Goal: Task Accomplishment & Management: Manage account settings

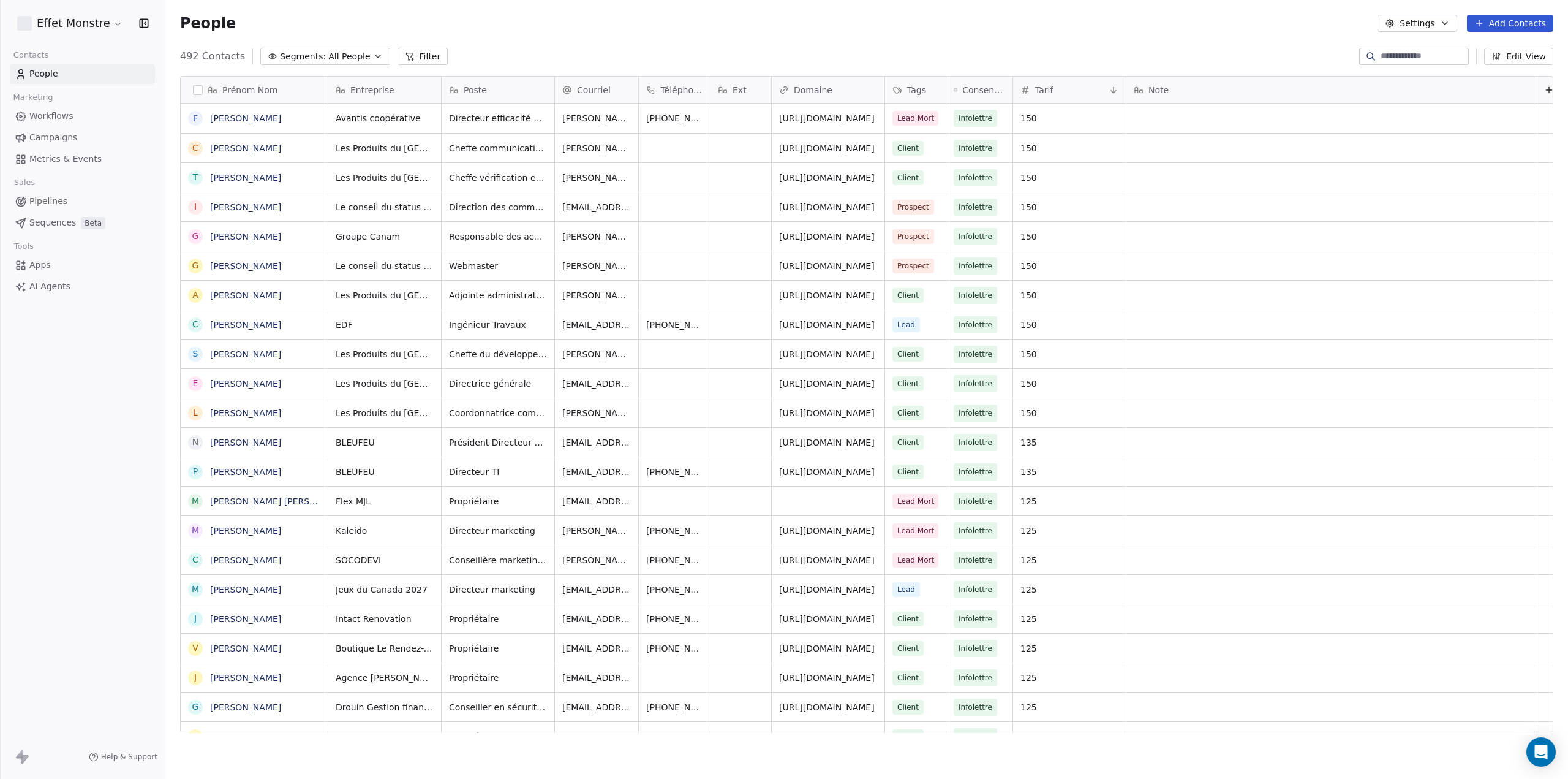
scroll to position [676, 1393]
click at [117, 541] on div "Effet Monstre Contacts People Marketing Workflows Campaigns Metrics & Events Sa…" at bounding box center [82, 389] width 165 height 779
click at [360, 56] on button "Segments: All People" at bounding box center [325, 56] width 129 height 17
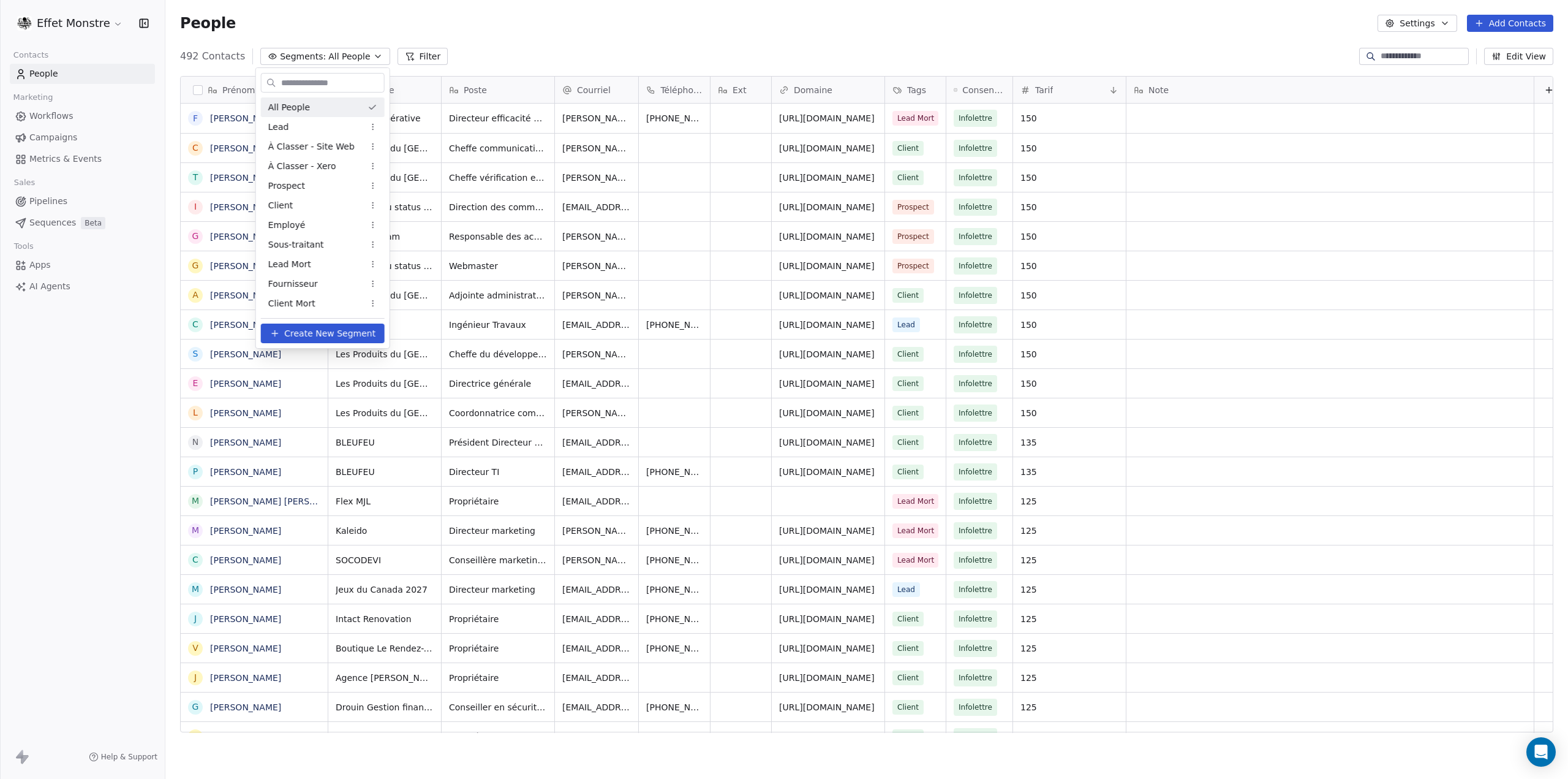
click at [61, 199] on html "Effet Monstre Contacts People Marketing Workflows Campaigns Metrics & Events Sa…" at bounding box center [784, 389] width 1568 height 779
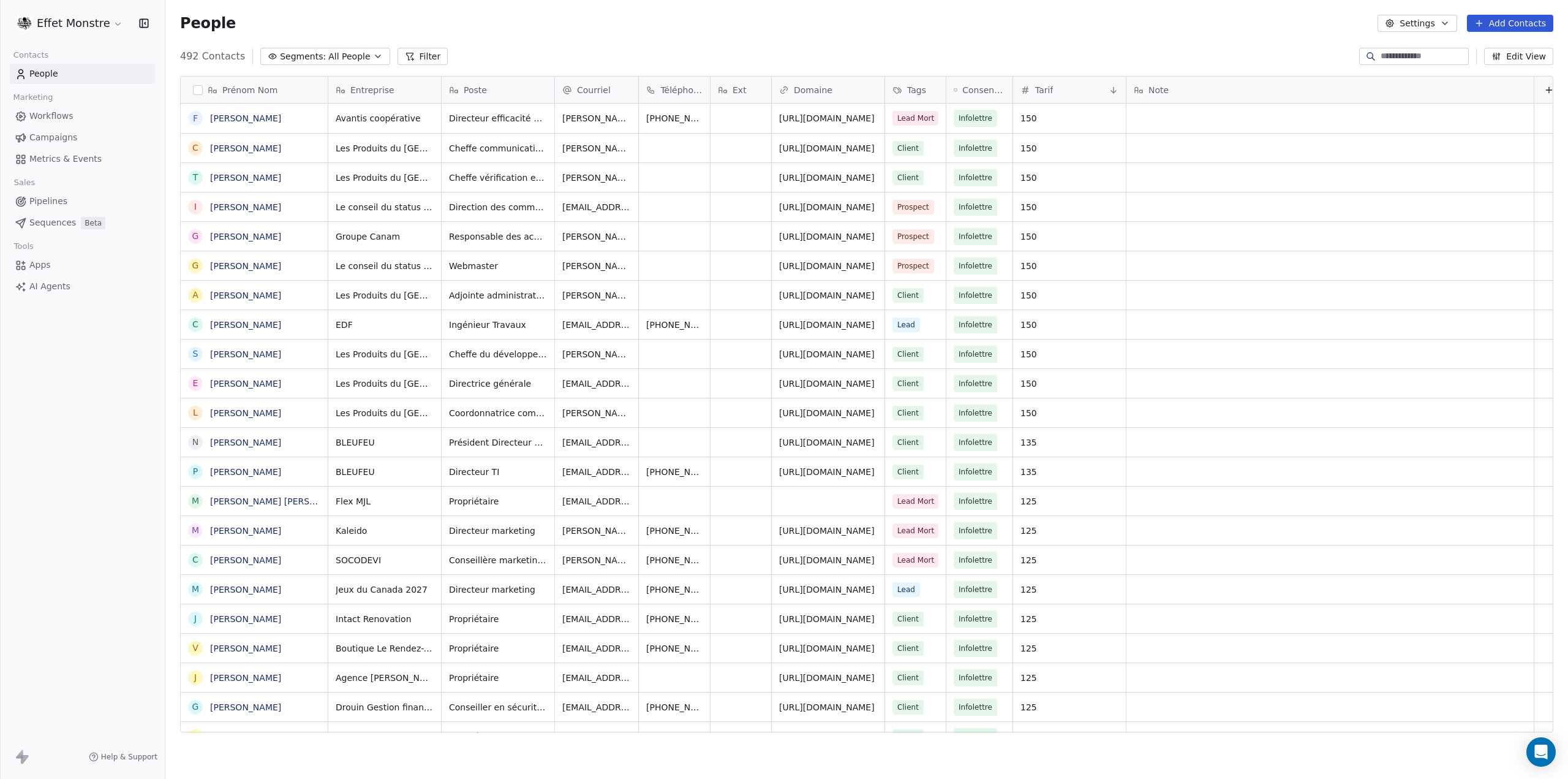
click at [59, 201] on span "Pipelines" at bounding box center [48, 201] width 38 height 13
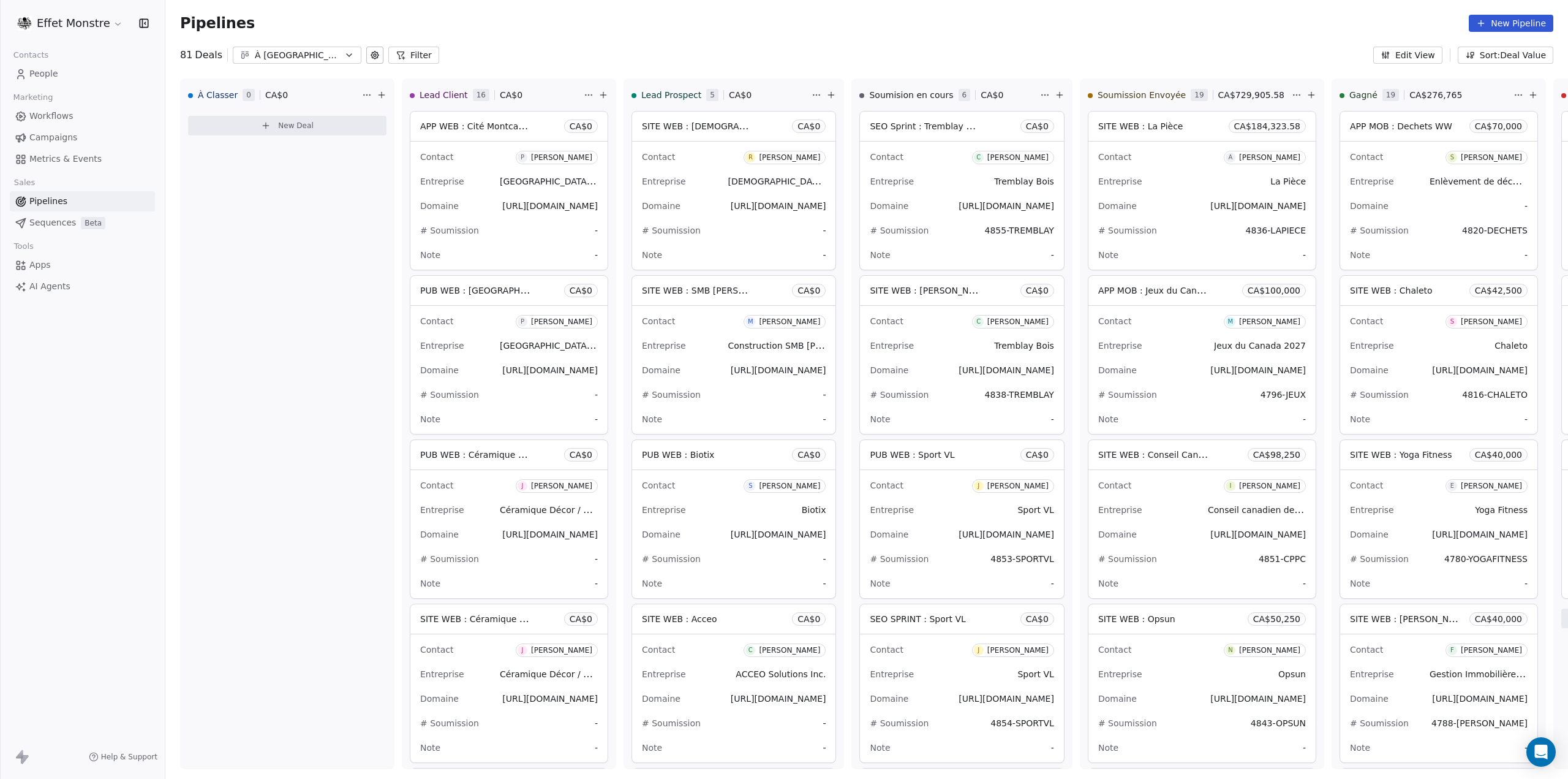
click at [1016, 41] on div "Pipelines New Pipeline" at bounding box center [867, 23] width 1403 height 46
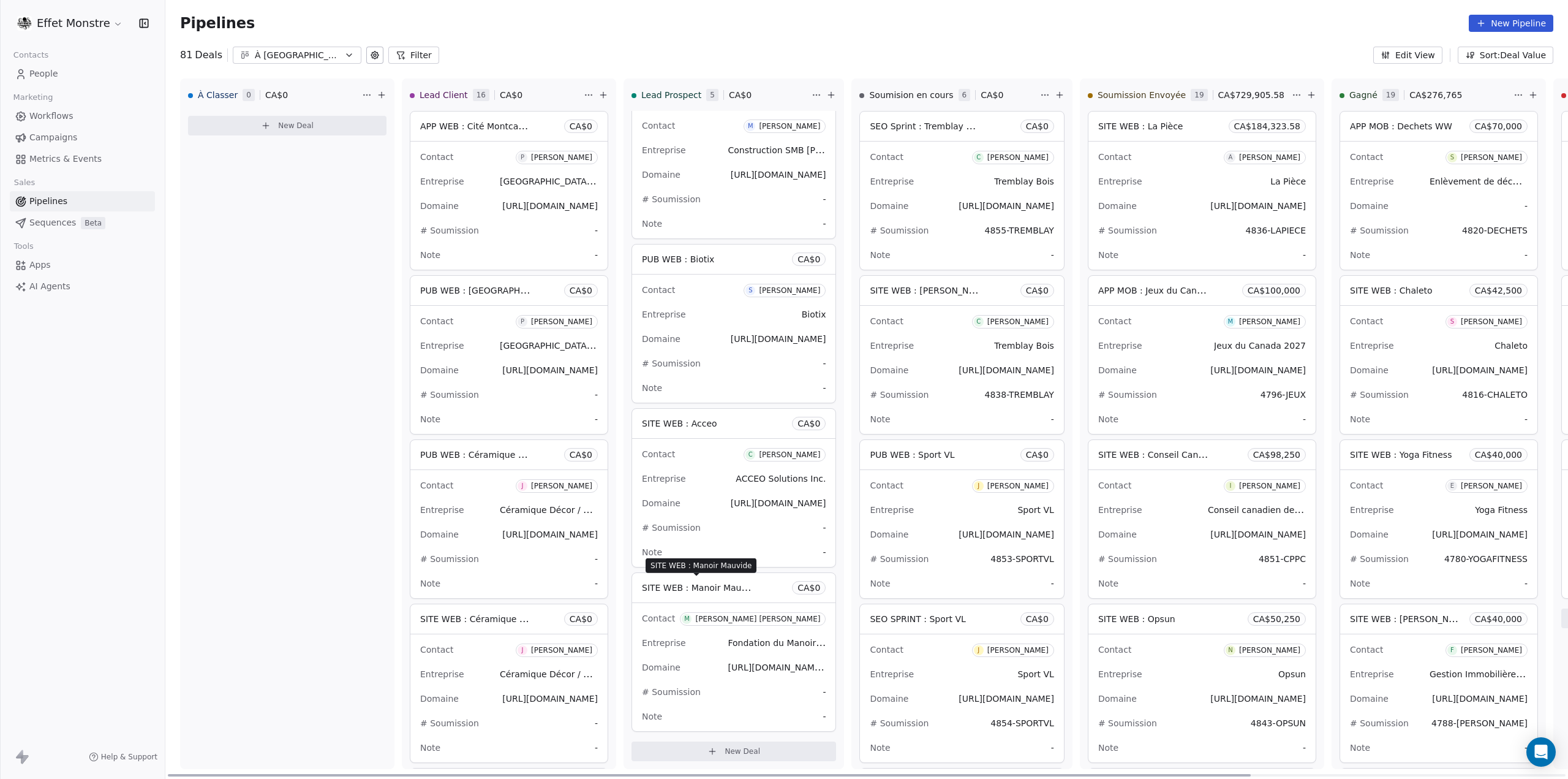
click at [748, 590] on span "SITE WEB : Manoir Mauvide" at bounding box center [701, 587] width 118 height 12
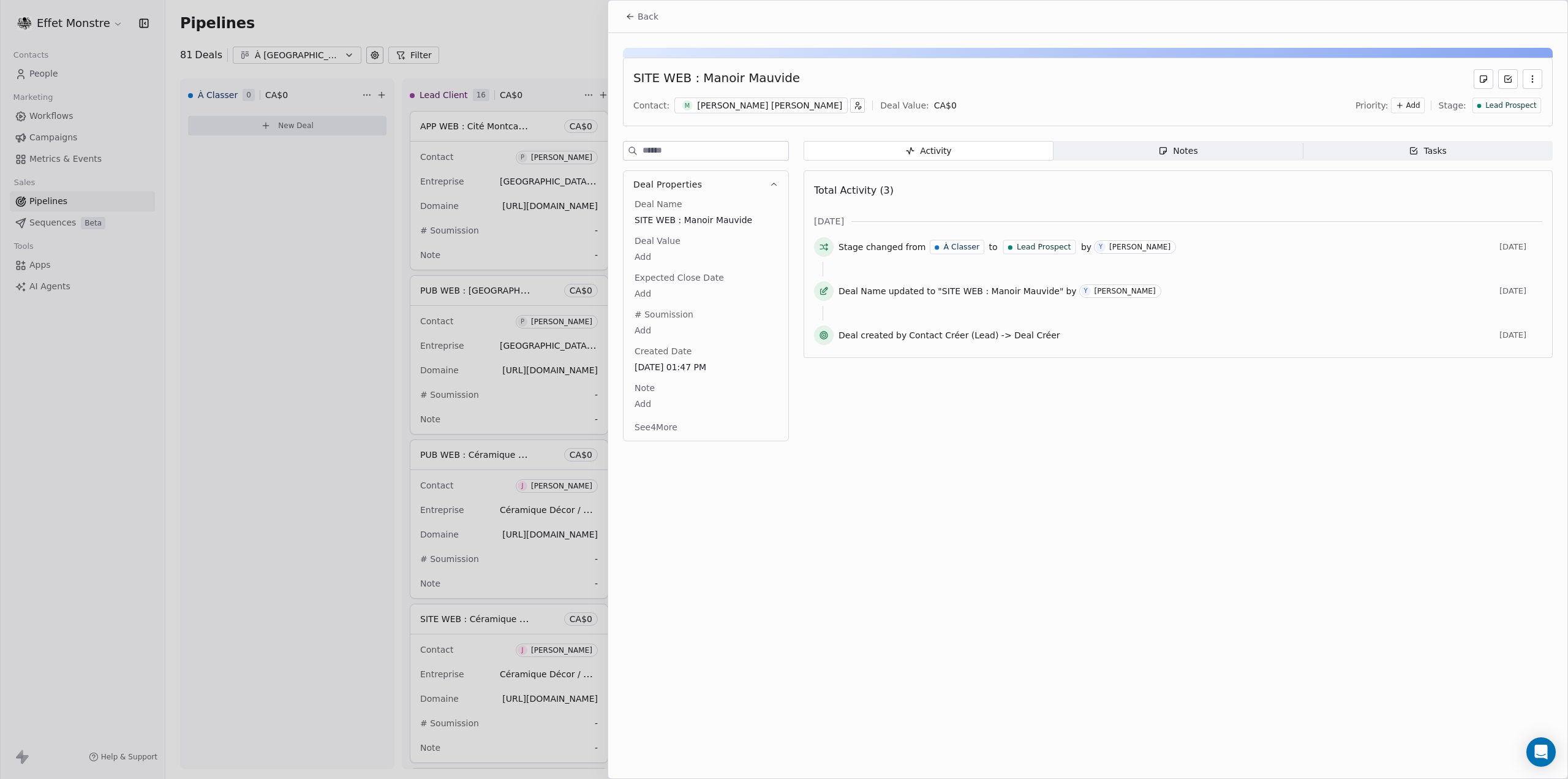
click at [1539, 73] on button "button" at bounding box center [1533, 79] width 19 height 19
click at [1508, 102] on div "Delete" at bounding box center [1497, 106] width 82 height 19
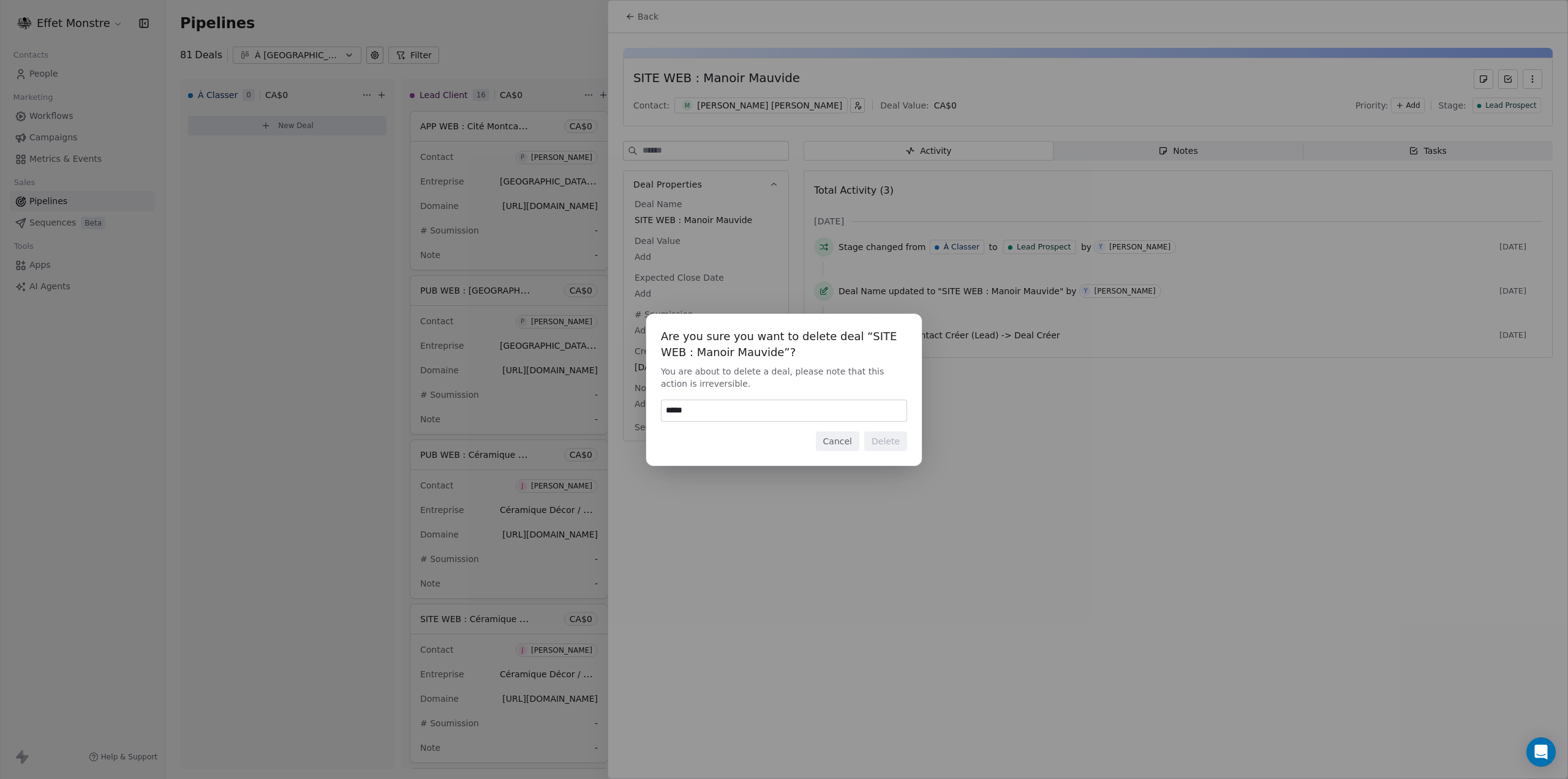
type input "******"
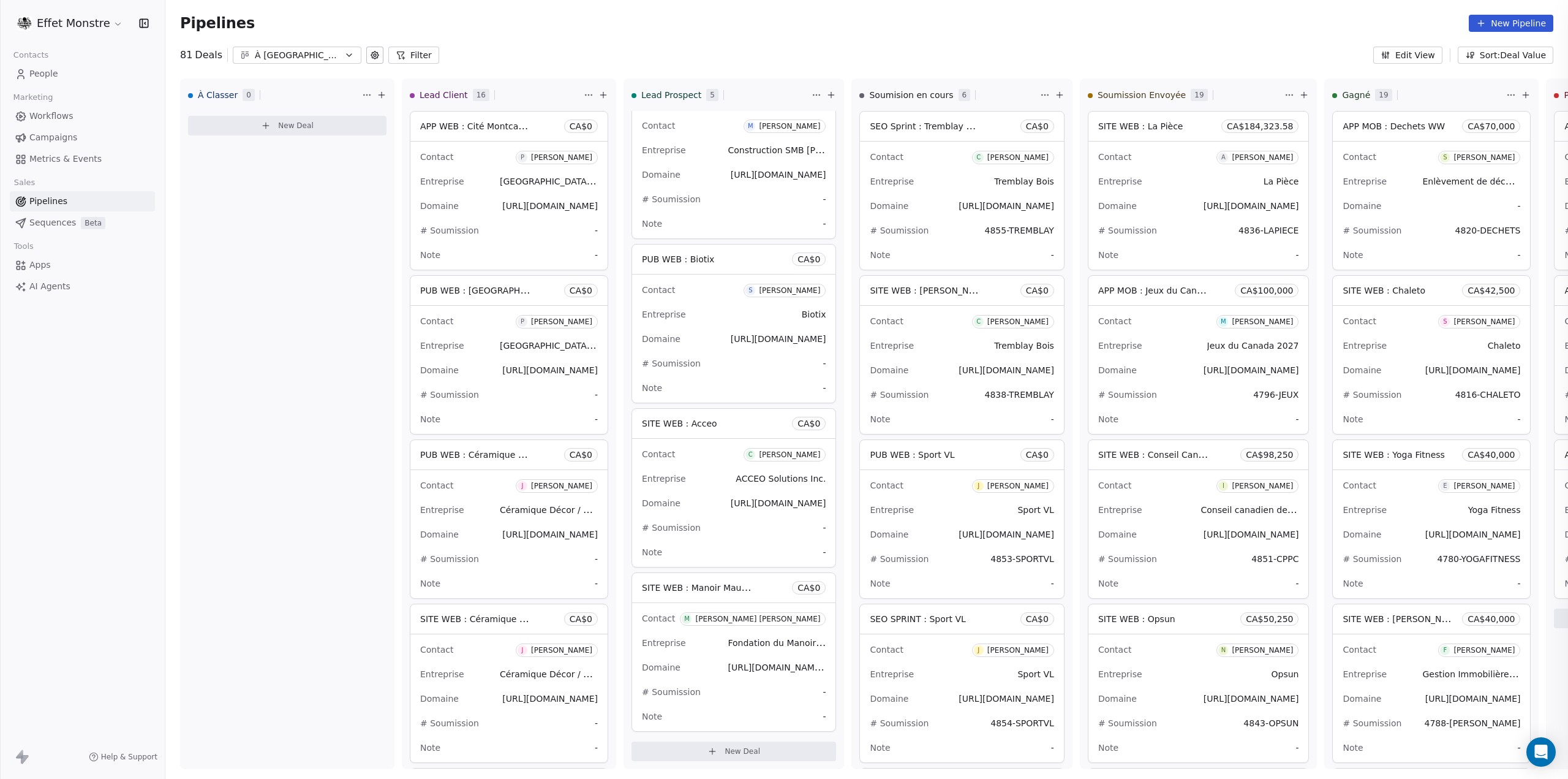
scroll to position [32, 0]
click at [43, 72] on span "People" at bounding box center [44, 73] width 29 height 13
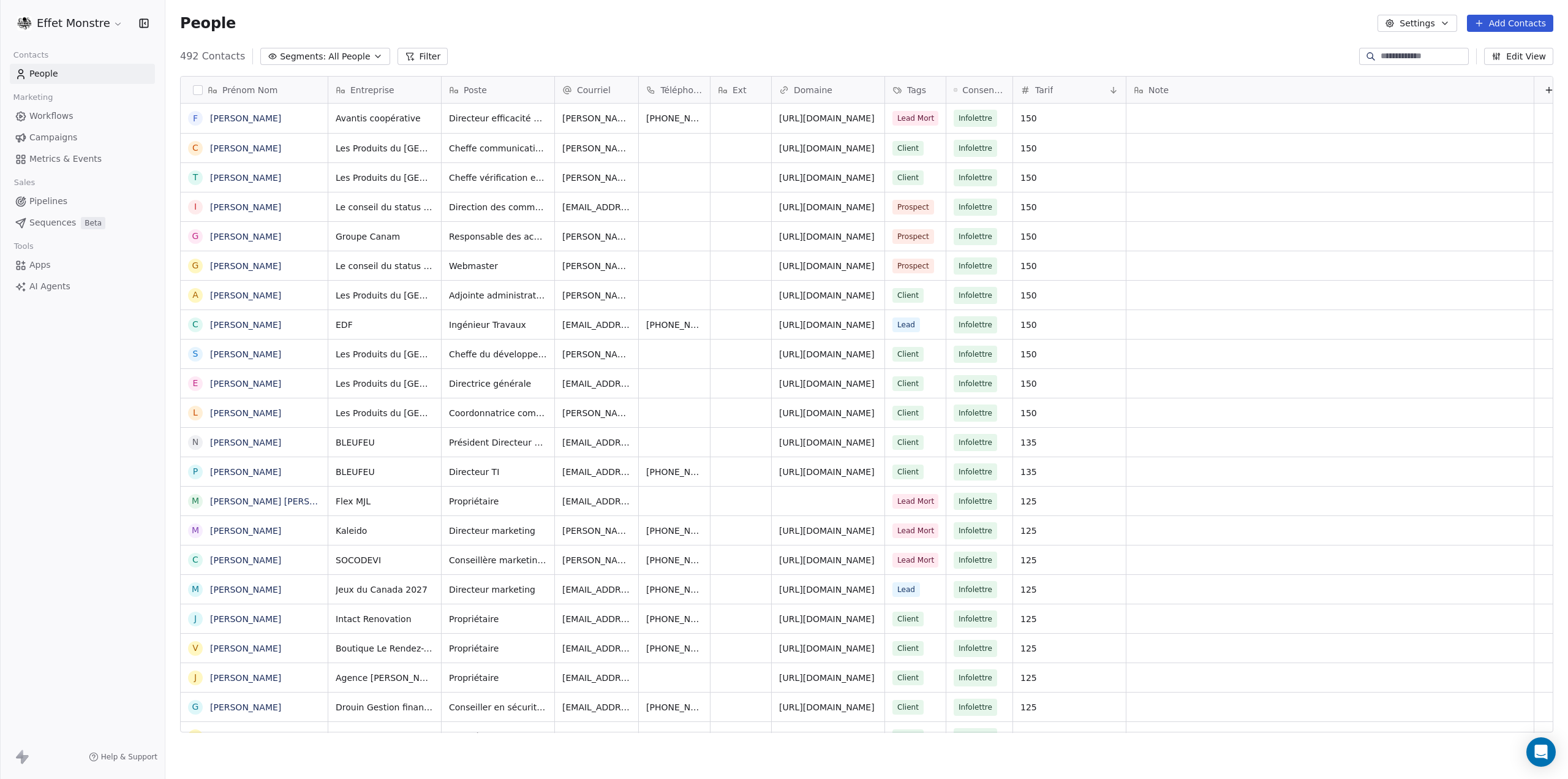
scroll to position [676, 1393]
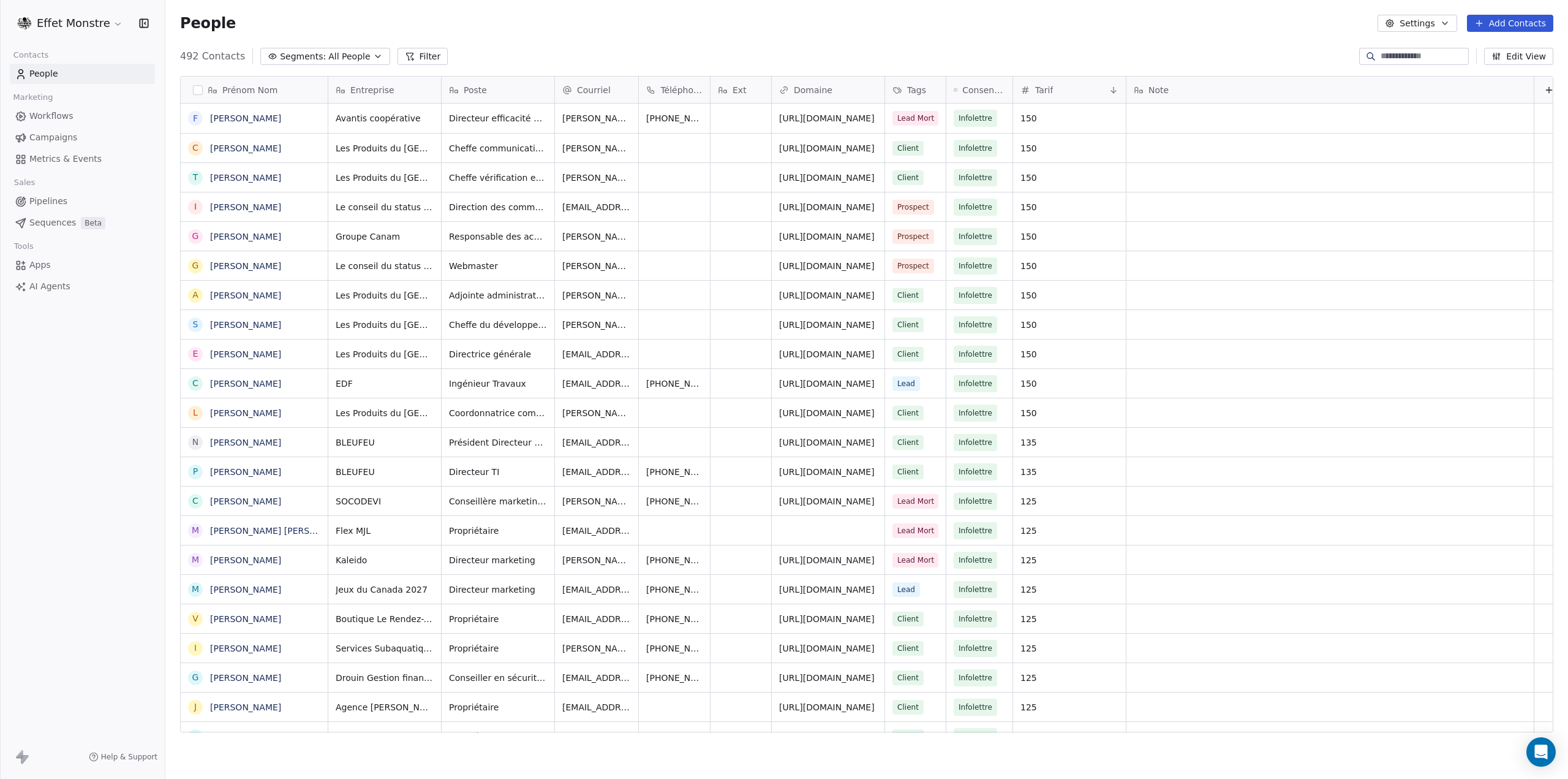
click at [1414, 53] on input at bounding box center [1423, 57] width 86 height 12
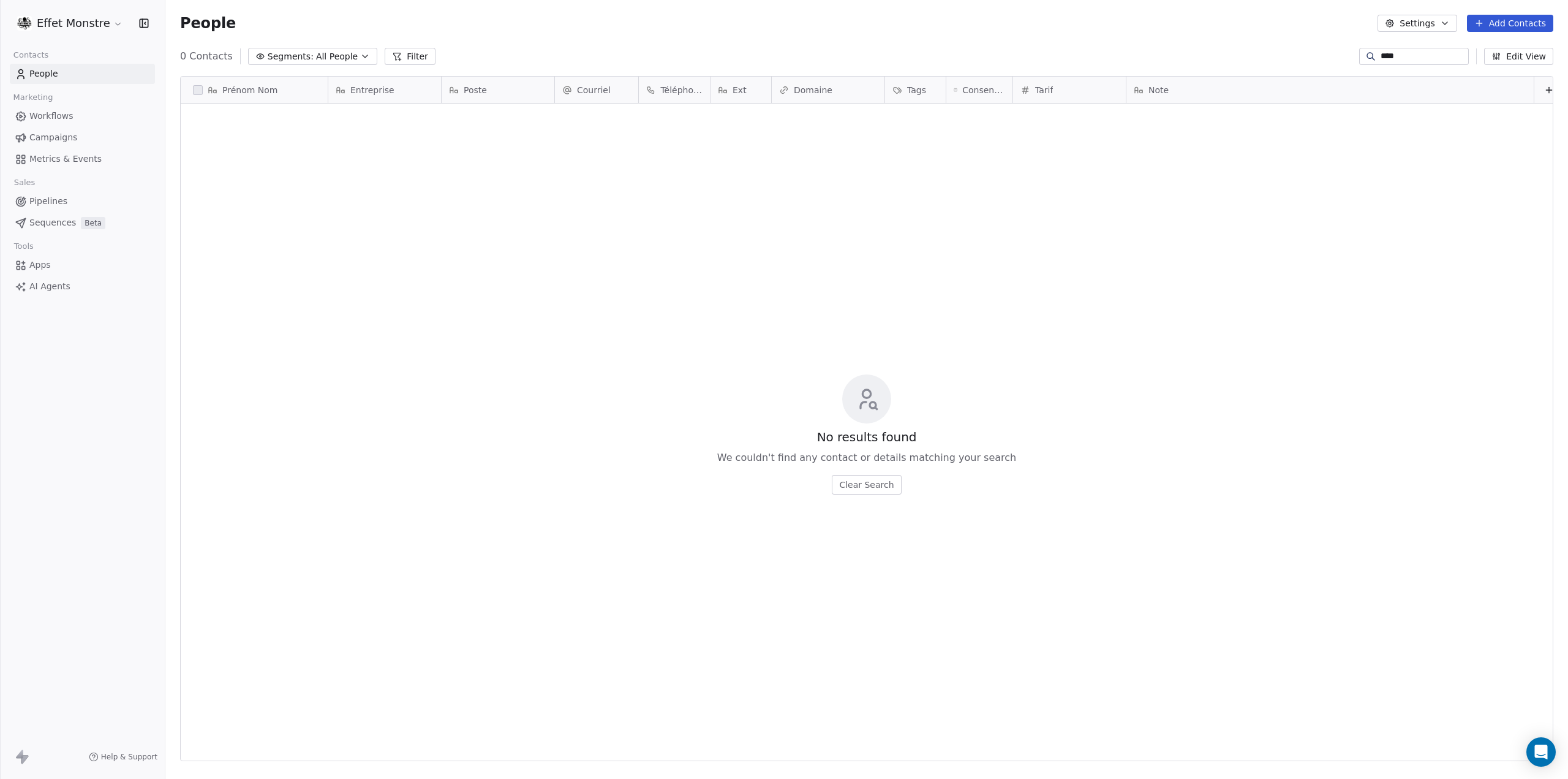
type input "****"
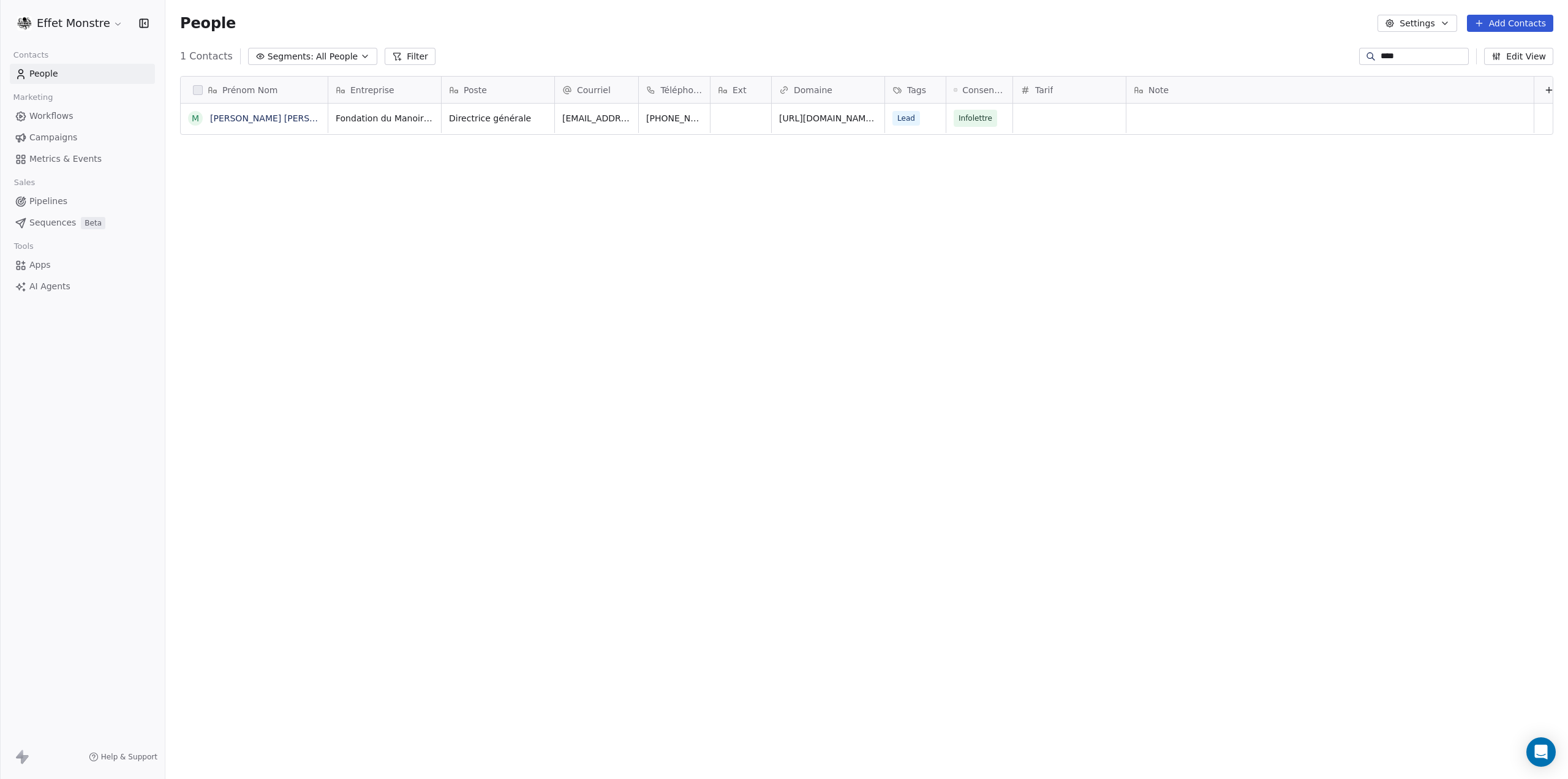
drag, startPoint x: 193, startPoint y: 119, endPoint x: 208, endPoint y: 115, distance: 15.5
click at [0, 0] on button "grid" at bounding box center [0, 0] width 0 height 0
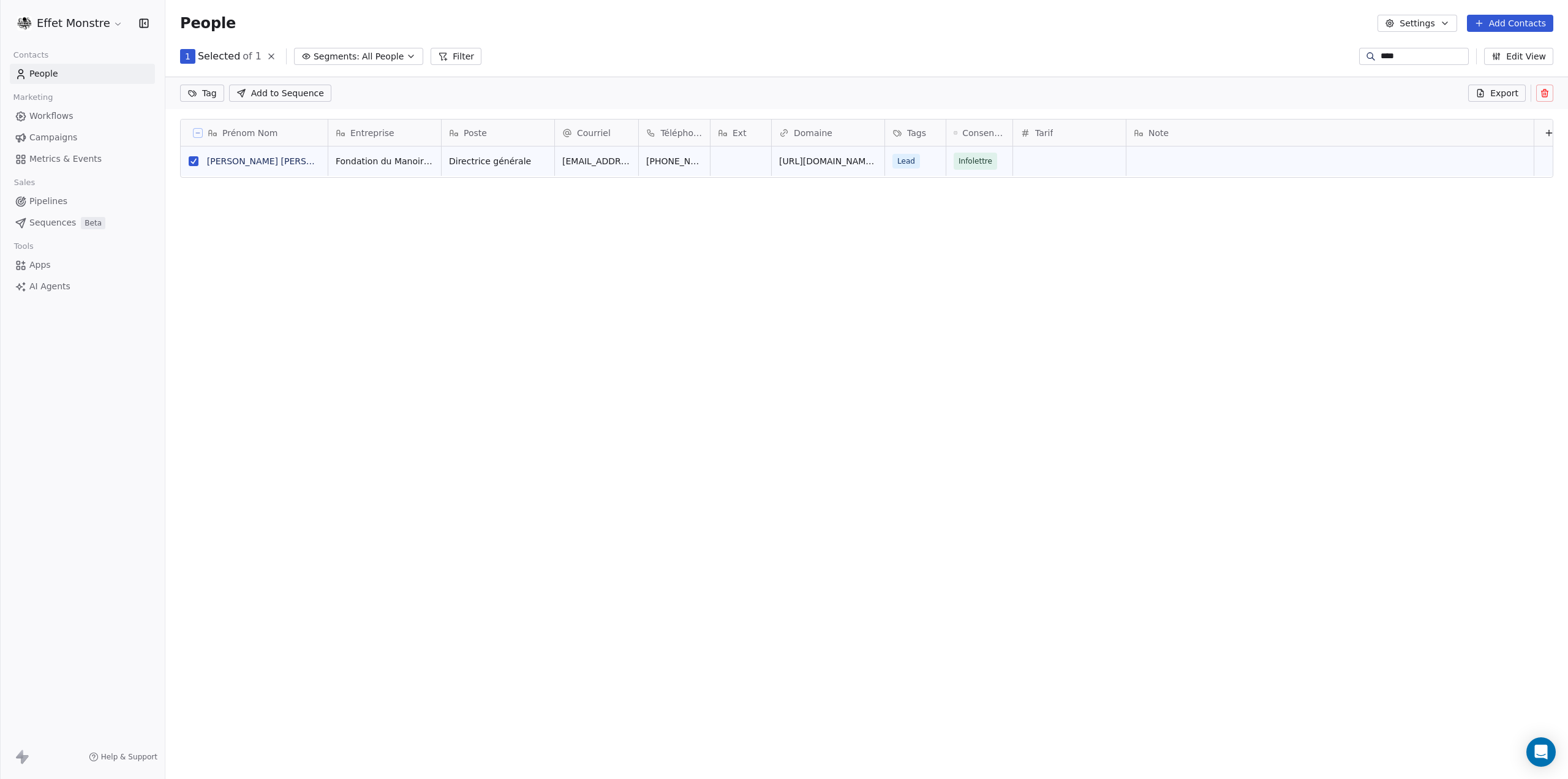
scroll to position [633, 1393]
click at [1546, 93] on icon at bounding box center [1546, 94] width 0 height 3
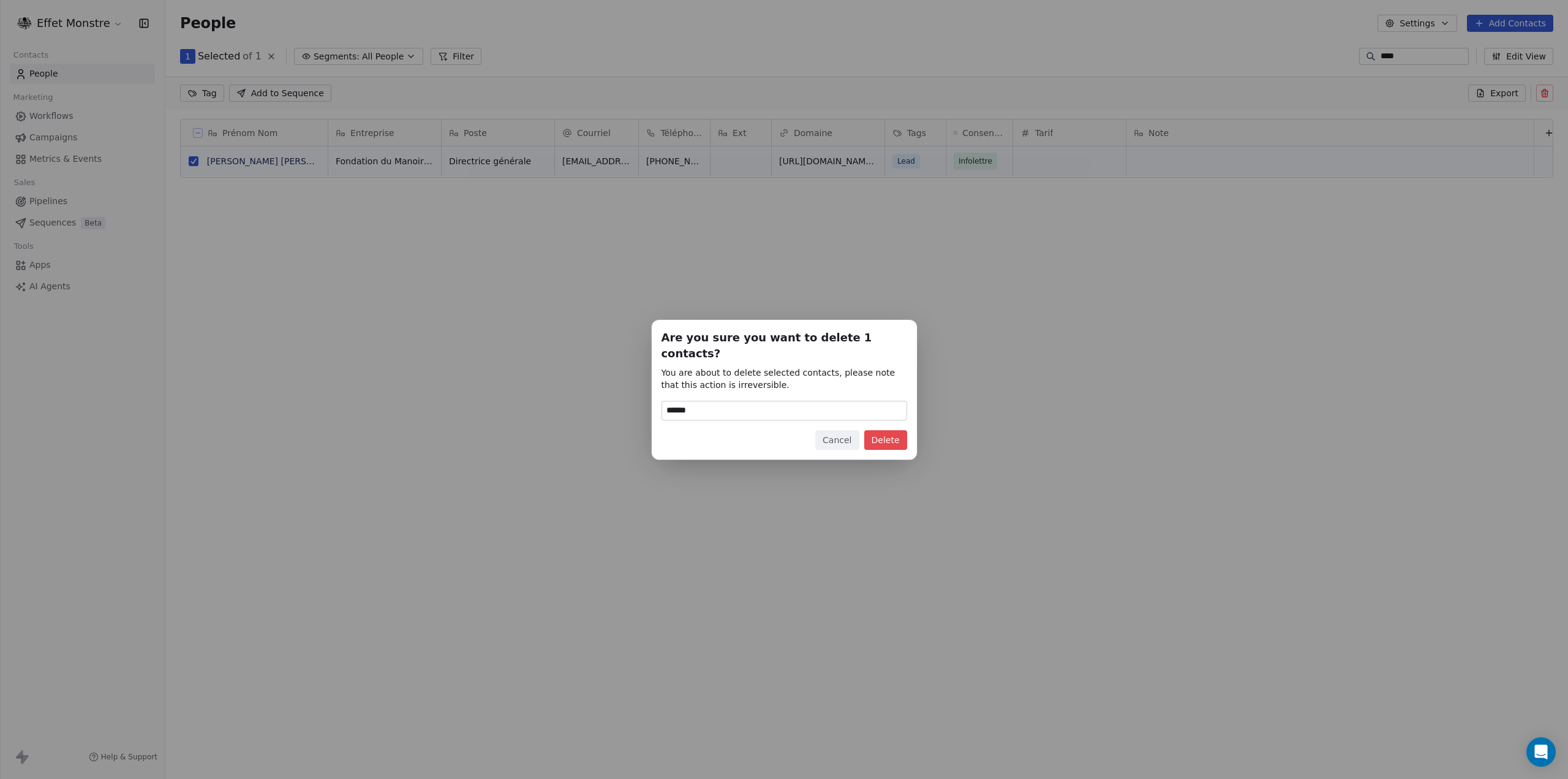
type input "******"
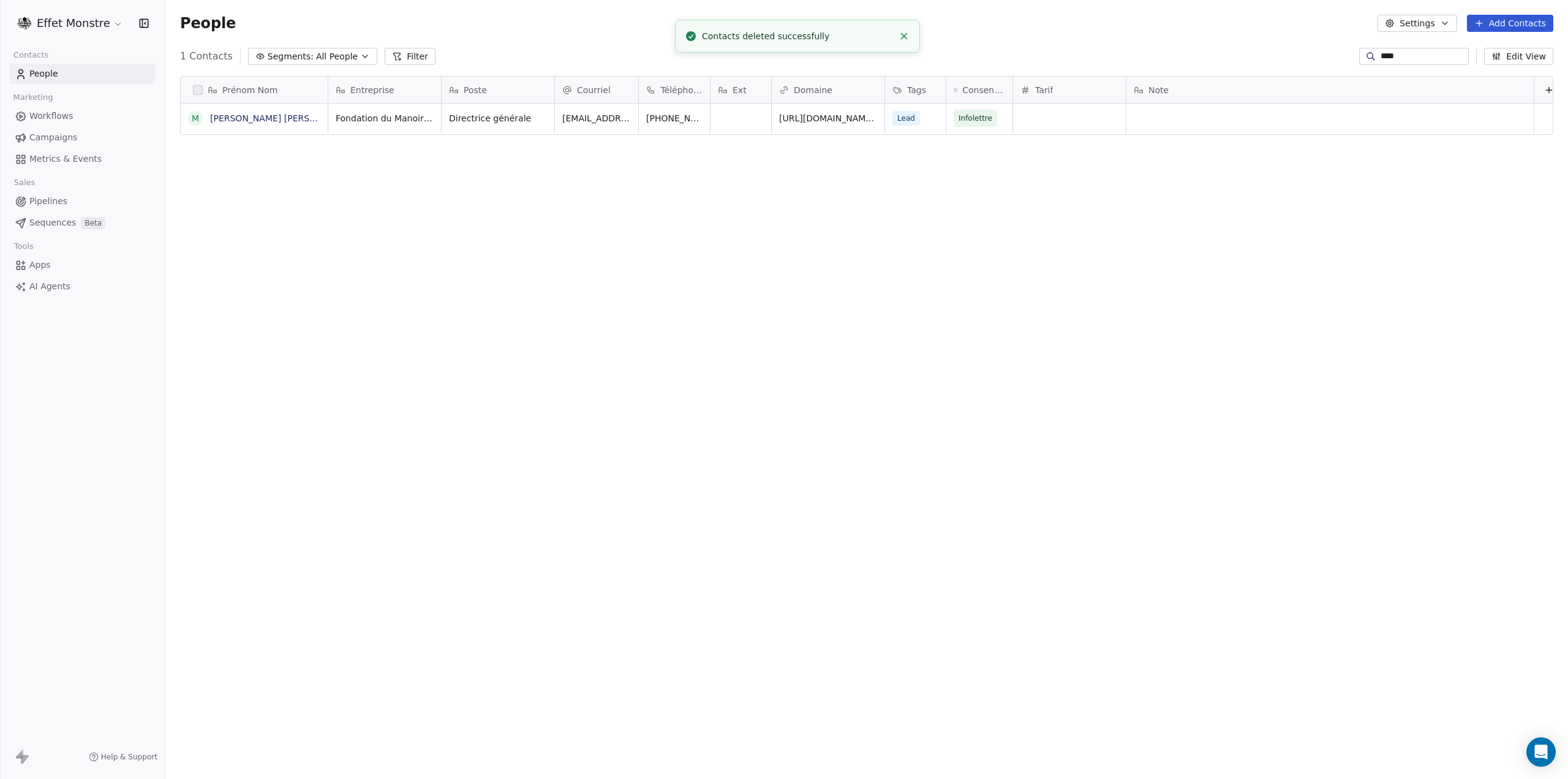
scroll to position [676, 1393]
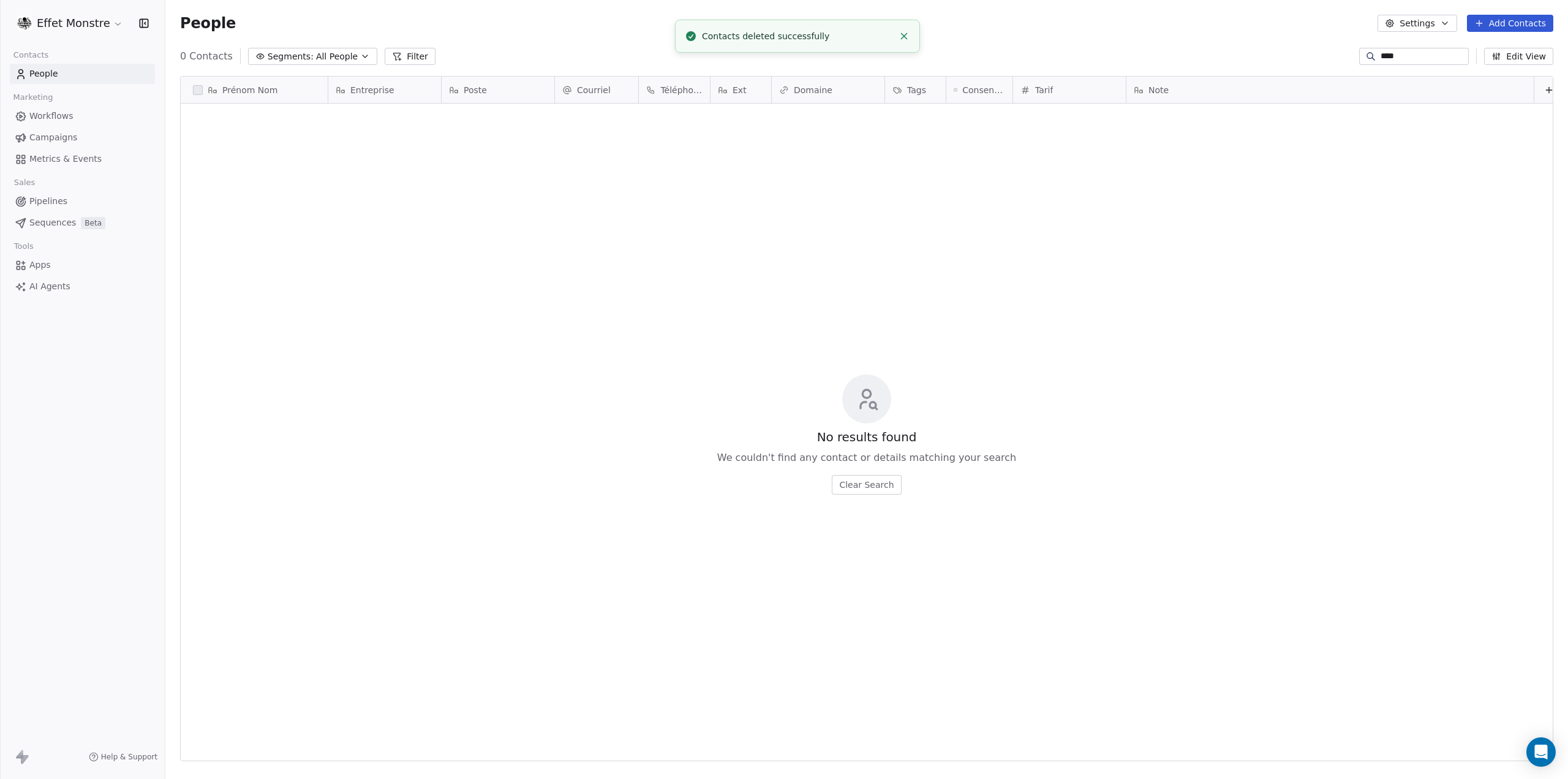
drag, startPoint x: 804, startPoint y: 420, endPoint x: 854, endPoint y: 231, distance: 195.5
click at [806, 413] on div "No results found We couldn't find any contact or details matching your search C…" at bounding box center [867, 434] width 1372 height 656
